Goal: Information Seeking & Learning: Learn about a topic

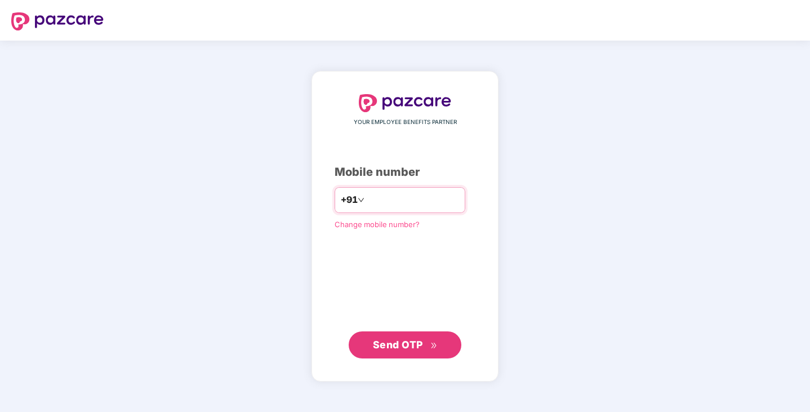
type input "**********"
click at [394, 347] on span "Send OTP" at bounding box center [398, 344] width 50 height 12
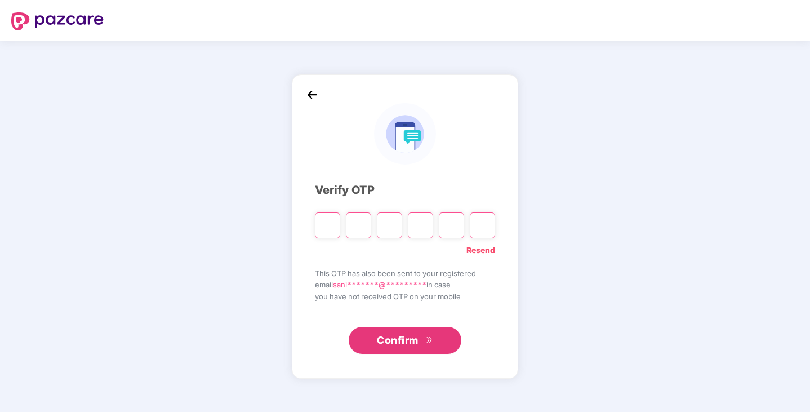
type input "*"
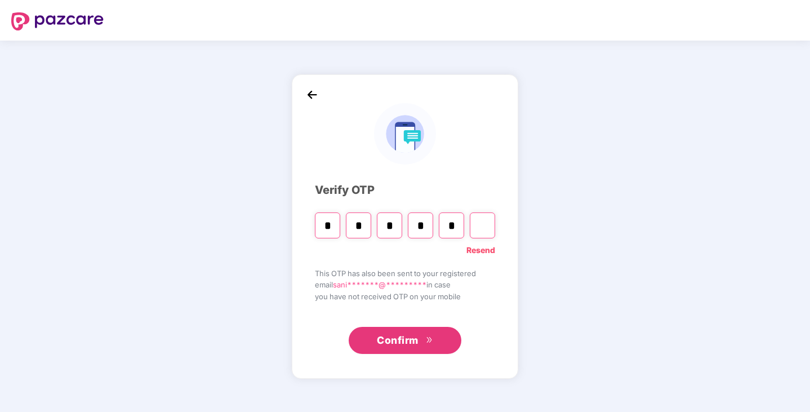
type input "*"
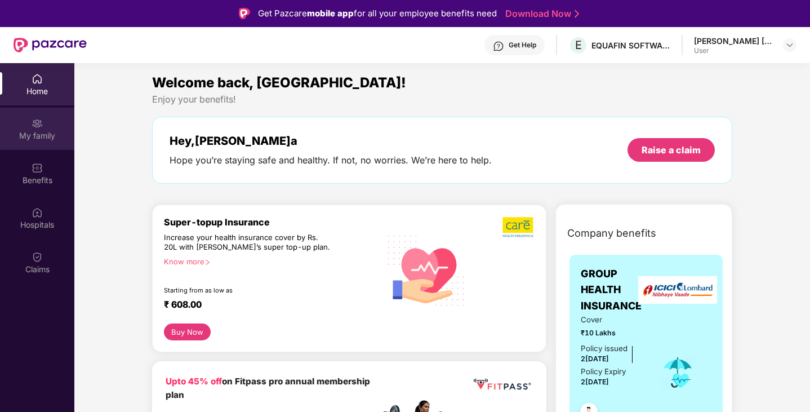
click at [38, 127] on img at bounding box center [37, 123] width 11 height 11
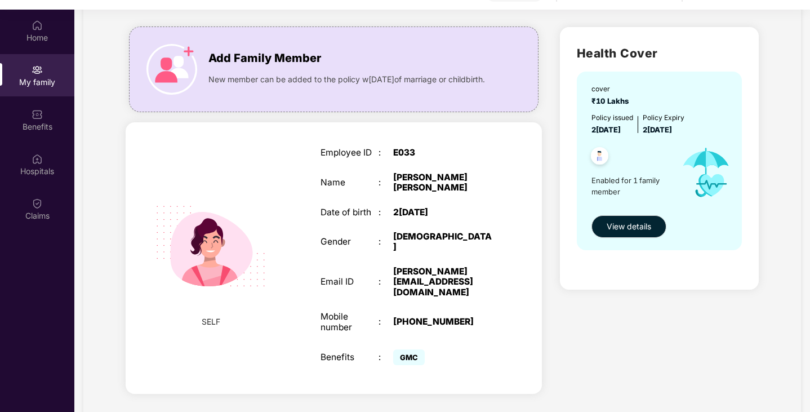
scroll to position [63, 0]
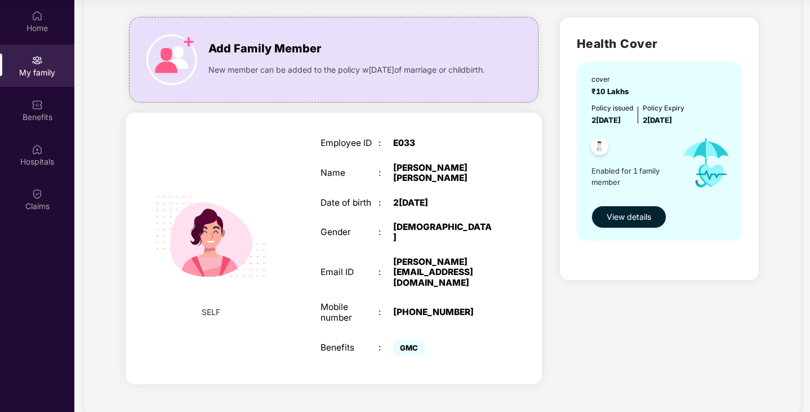
click at [628, 215] on span "View details" at bounding box center [629, 217] width 45 height 12
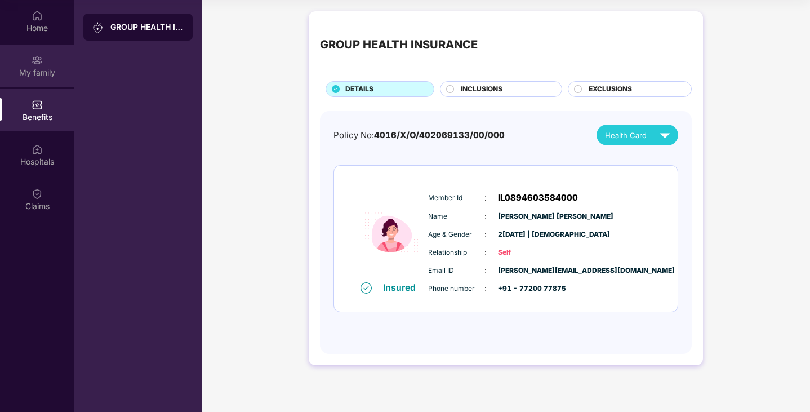
click at [35, 61] on img at bounding box center [37, 60] width 11 height 11
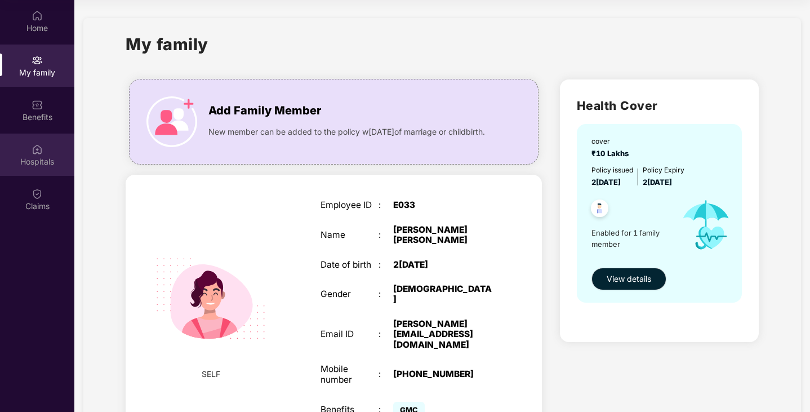
click at [34, 161] on div "Hospitals" at bounding box center [37, 161] width 74 height 11
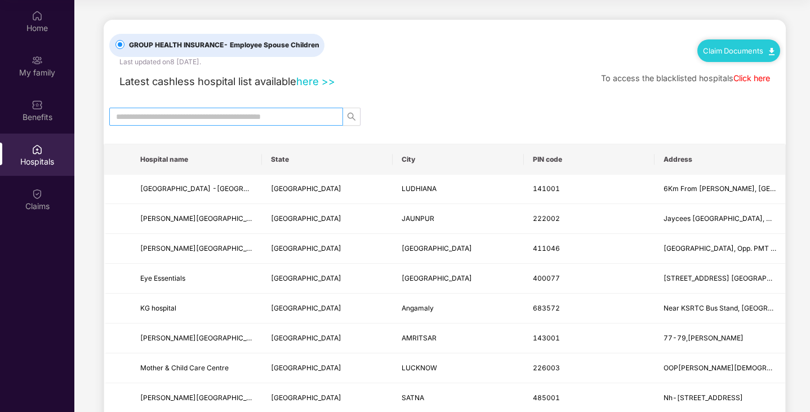
click at [186, 118] on input "text" at bounding box center [221, 116] width 211 height 12
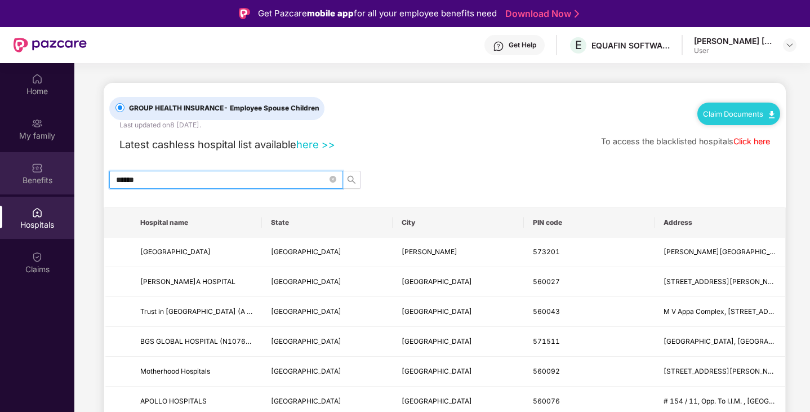
type input "******"
click at [34, 179] on div "Benefits" at bounding box center [37, 180] width 74 height 11
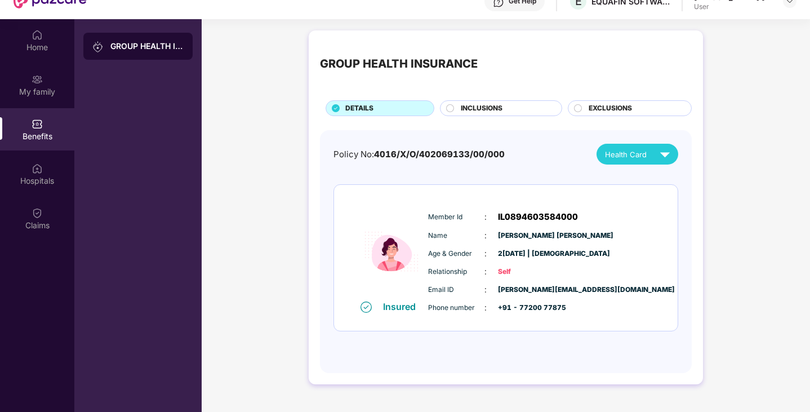
scroll to position [63, 0]
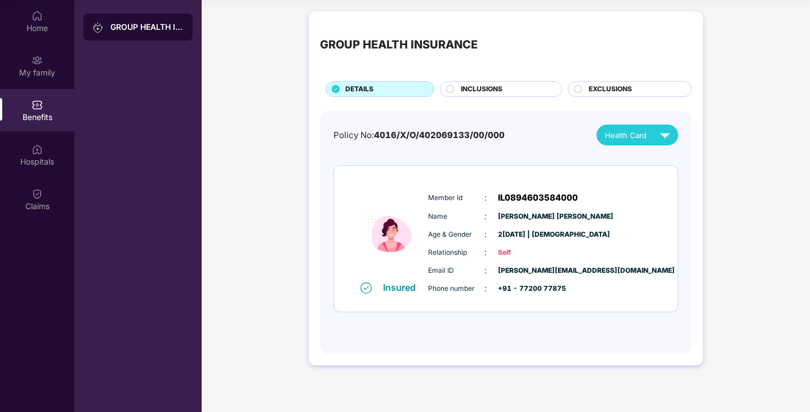
click at [508, 86] on div "INCLUSIONS" at bounding box center [505, 90] width 101 height 12
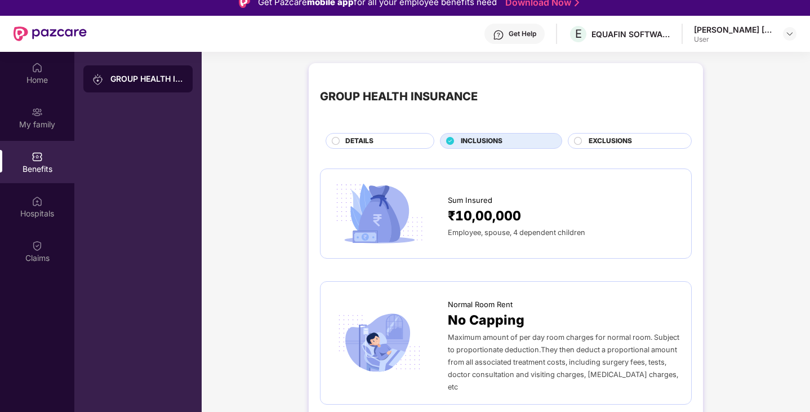
scroll to position [0, 0]
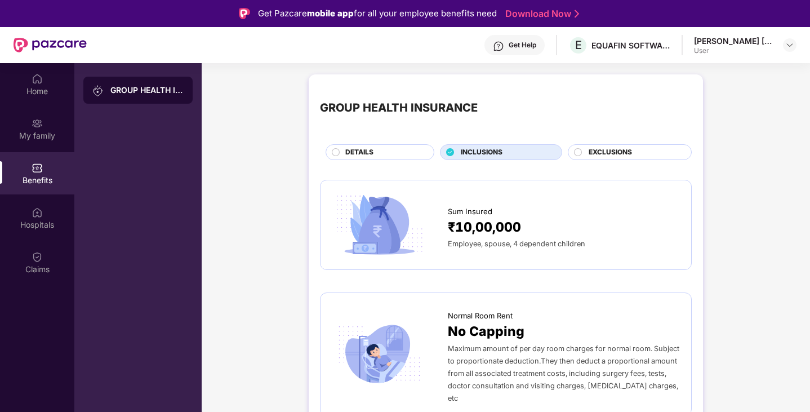
click at [330, 156] on div "DETAILS" at bounding box center [380, 152] width 109 height 16
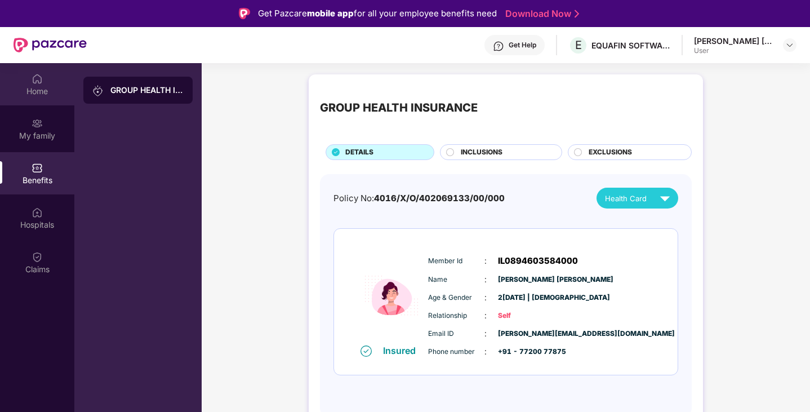
click at [39, 96] on div "Home" at bounding box center [37, 91] width 74 height 11
